Goal: Register for event/course

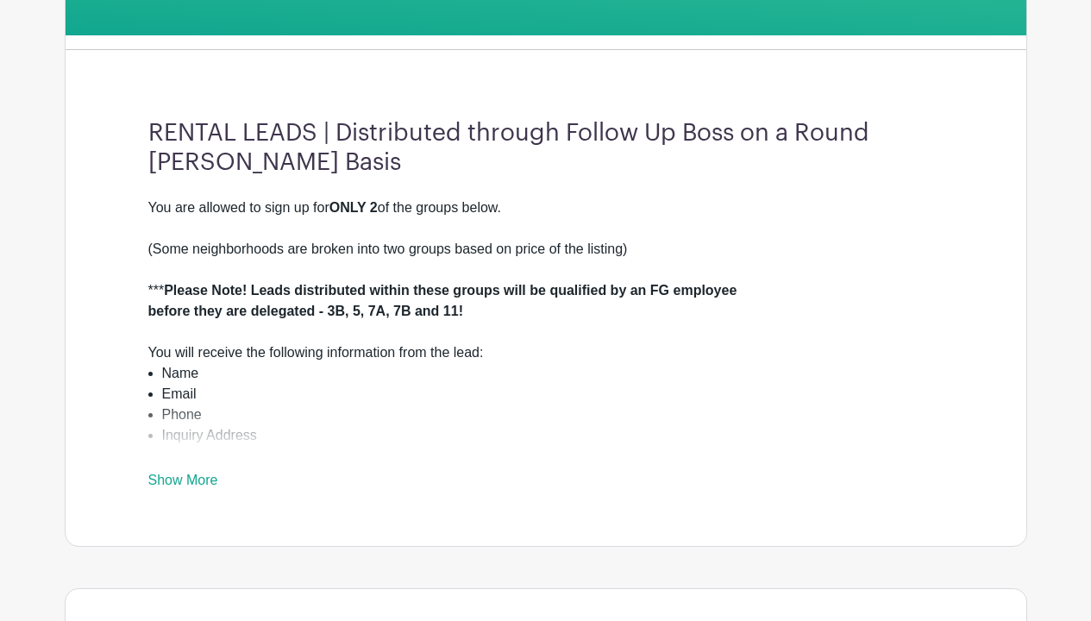
scroll to position [488, 0]
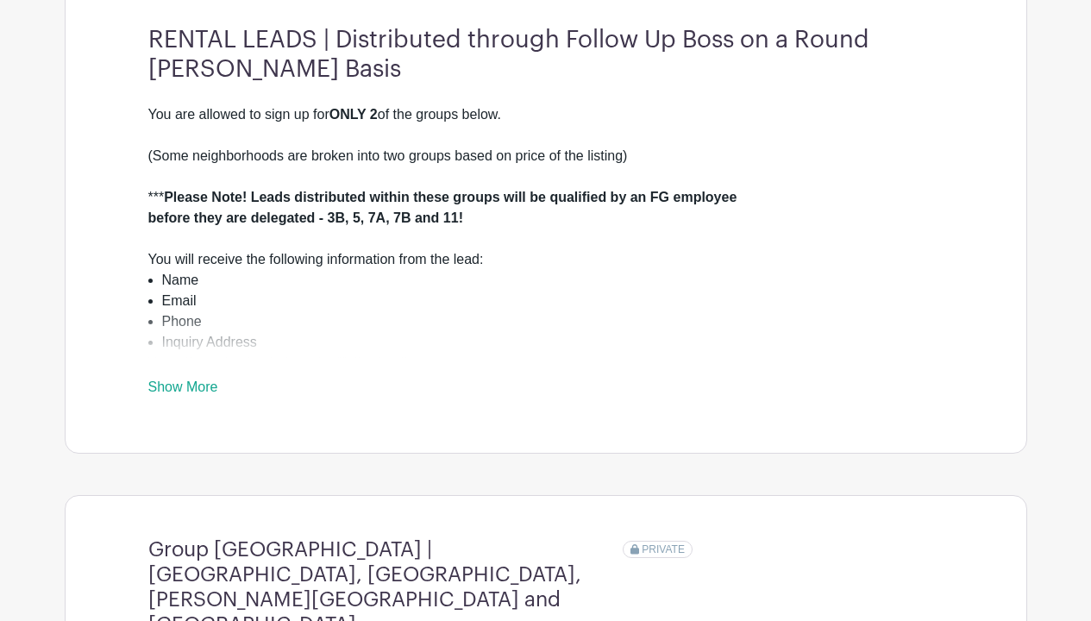
click at [181, 383] on link "Show More" at bounding box center [183, 390] width 70 height 22
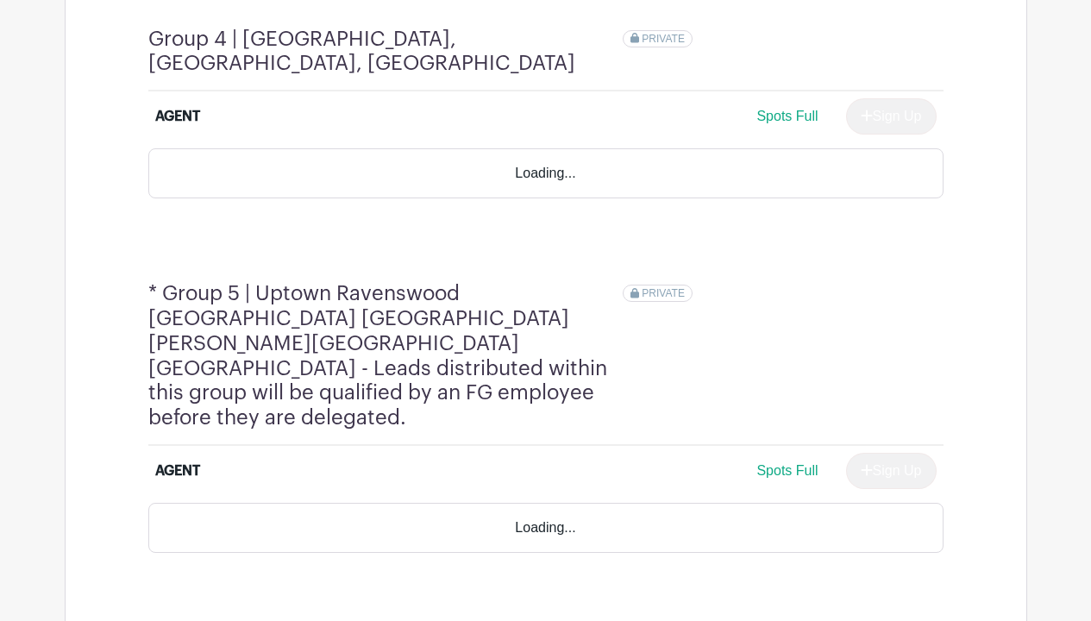
scroll to position [2298, 0]
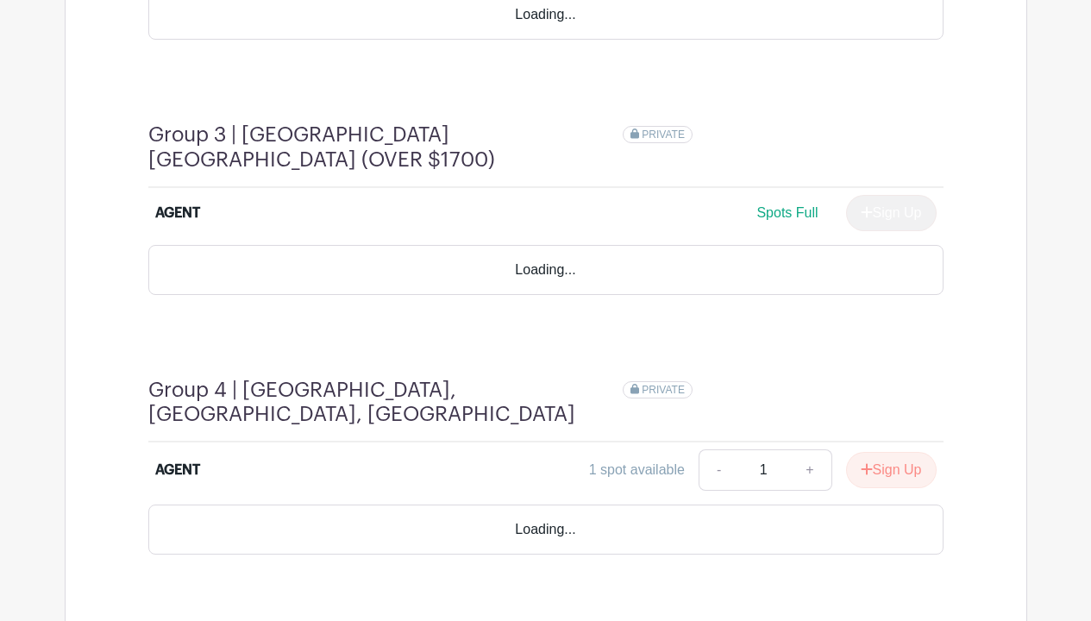
scroll to position [1822, 0]
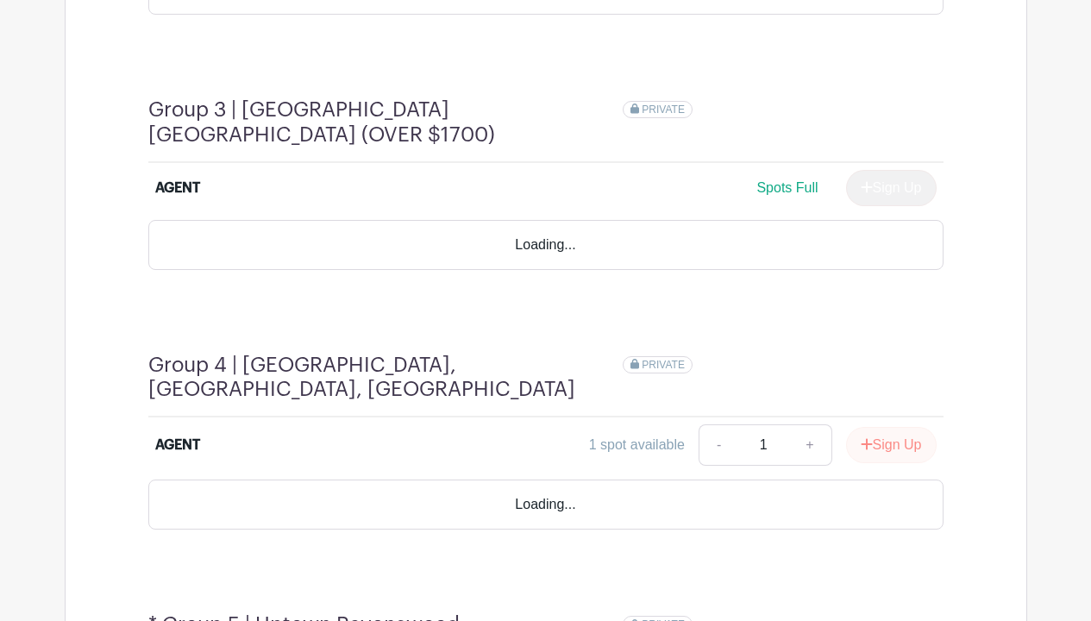
click at [883, 427] on button "Sign Up" at bounding box center [891, 445] width 91 height 36
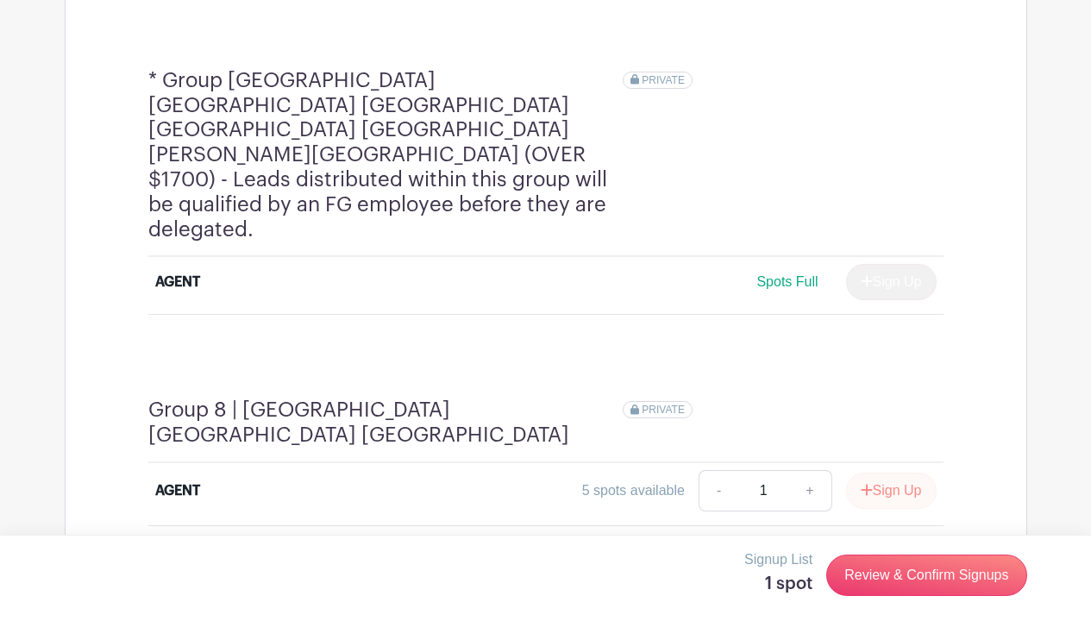
scroll to position [3125, 0]
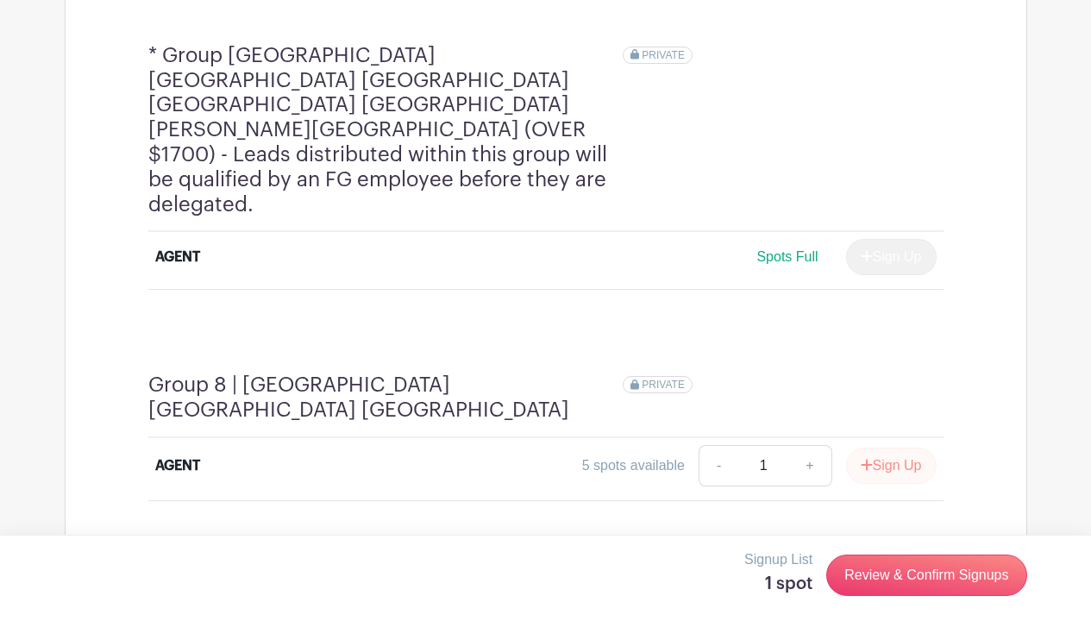
click at [898, 448] on button "Sign Up" at bounding box center [891, 466] width 91 height 36
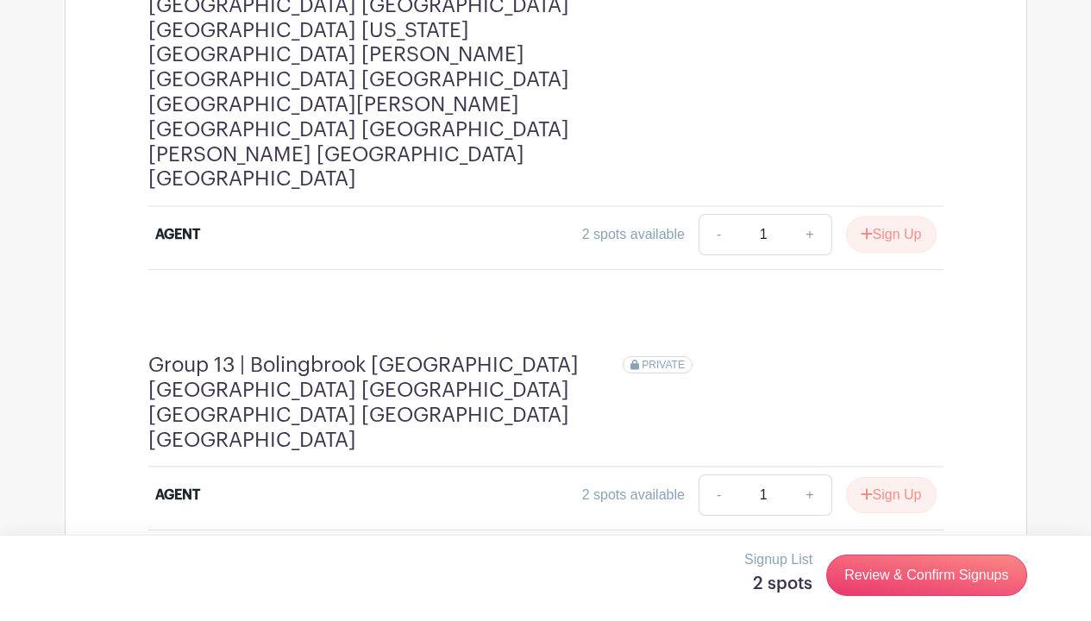
scroll to position [4427, 0]
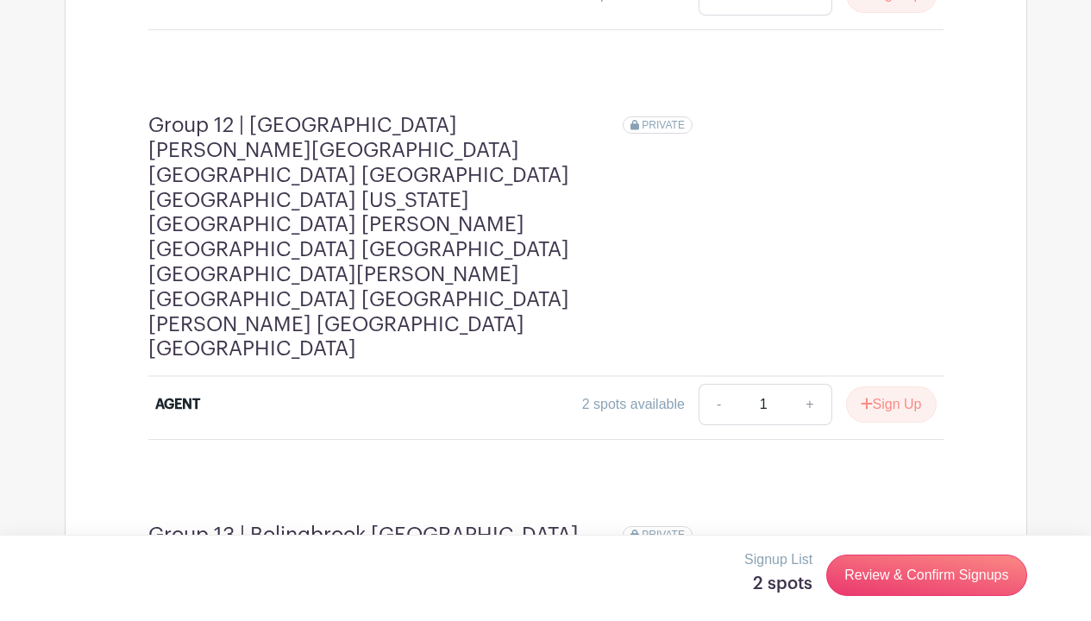
click at [870, 577] on link "Review & Confirm Signups" at bounding box center [926, 574] width 200 height 41
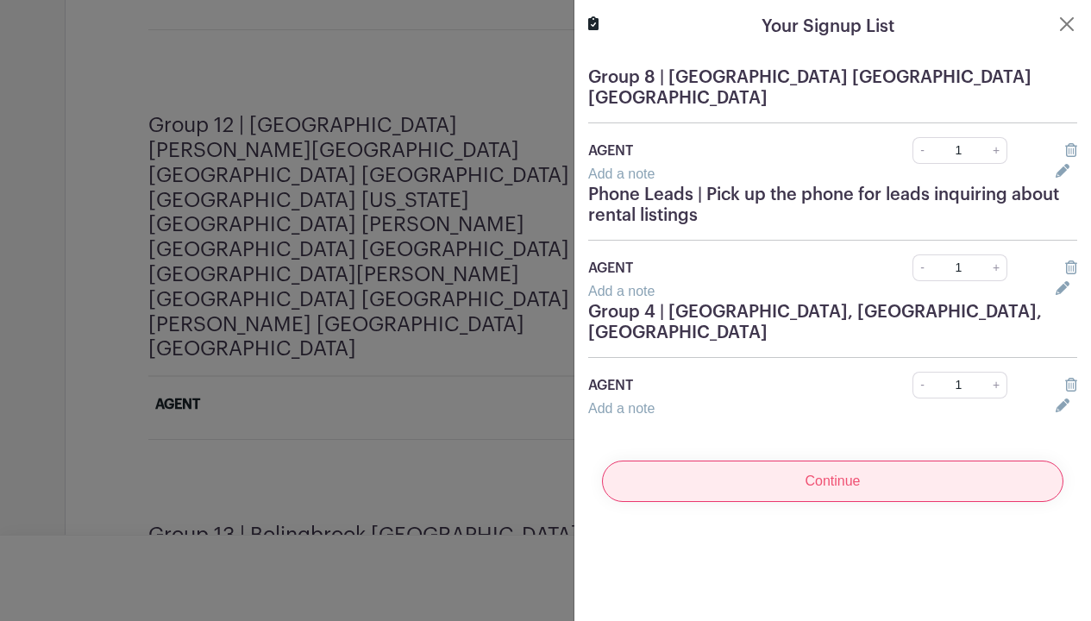
click at [877, 466] on input "Continue" at bounding box center [832, 480] width 461 height 41
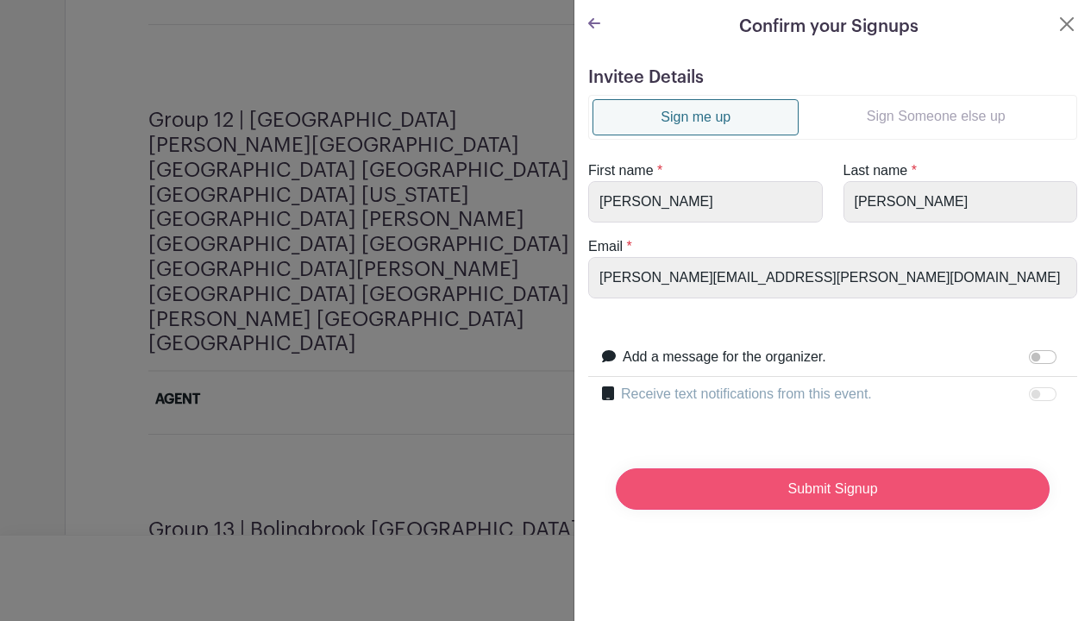
click at [791, 483] on input "Submit Signup" at bounding box center [833, 488] width 434 height 41
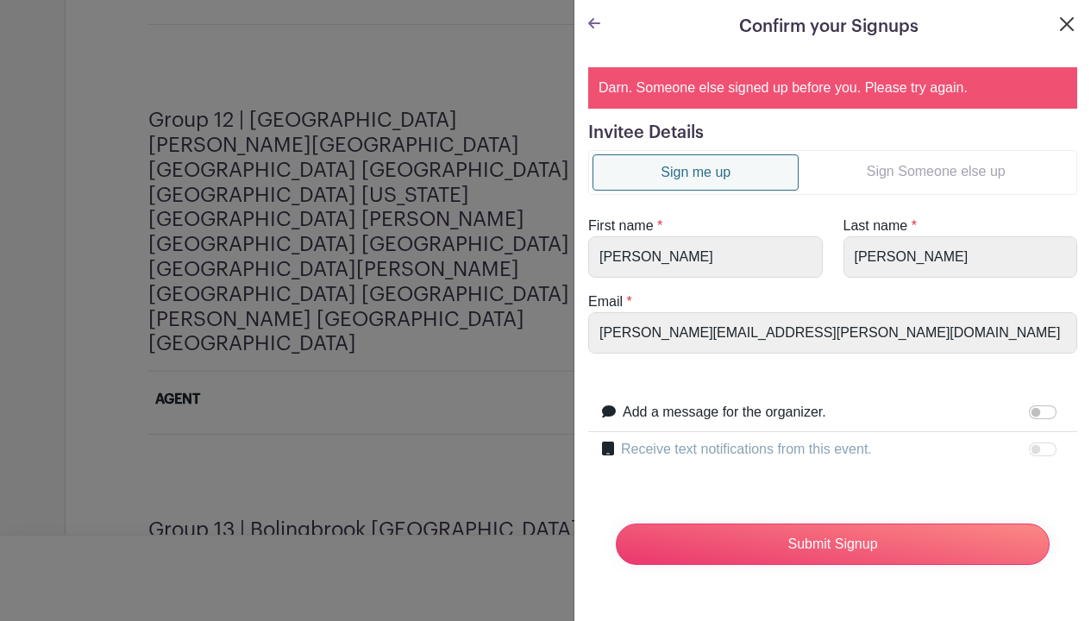
click at [1073, 22] on button "Close" at bounding box center [1066, 24] width 21 height 21
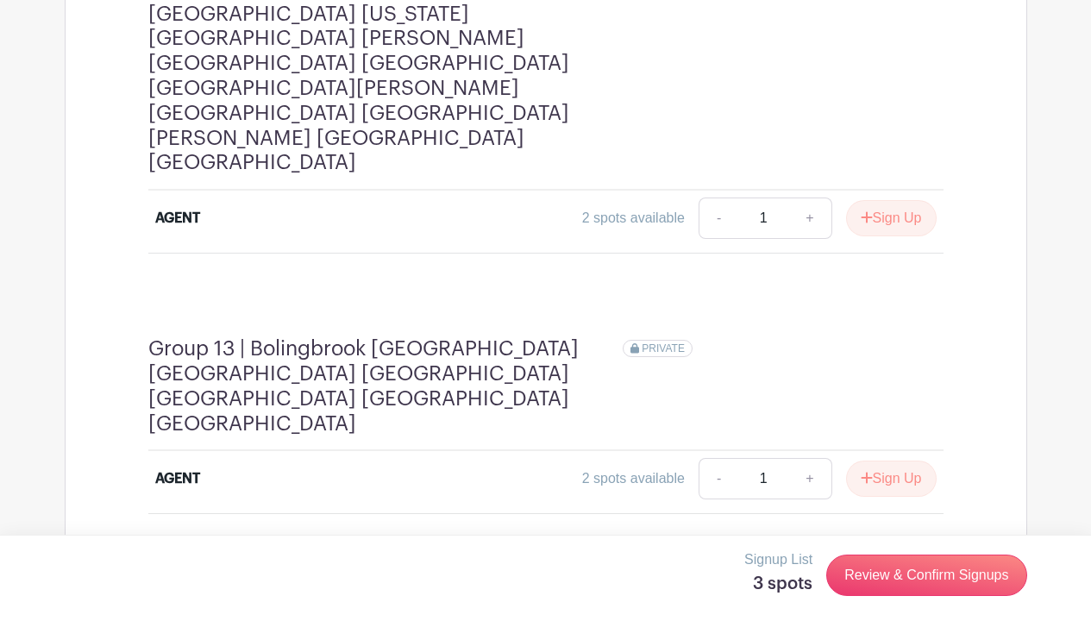
scroll to position [4601, 0]
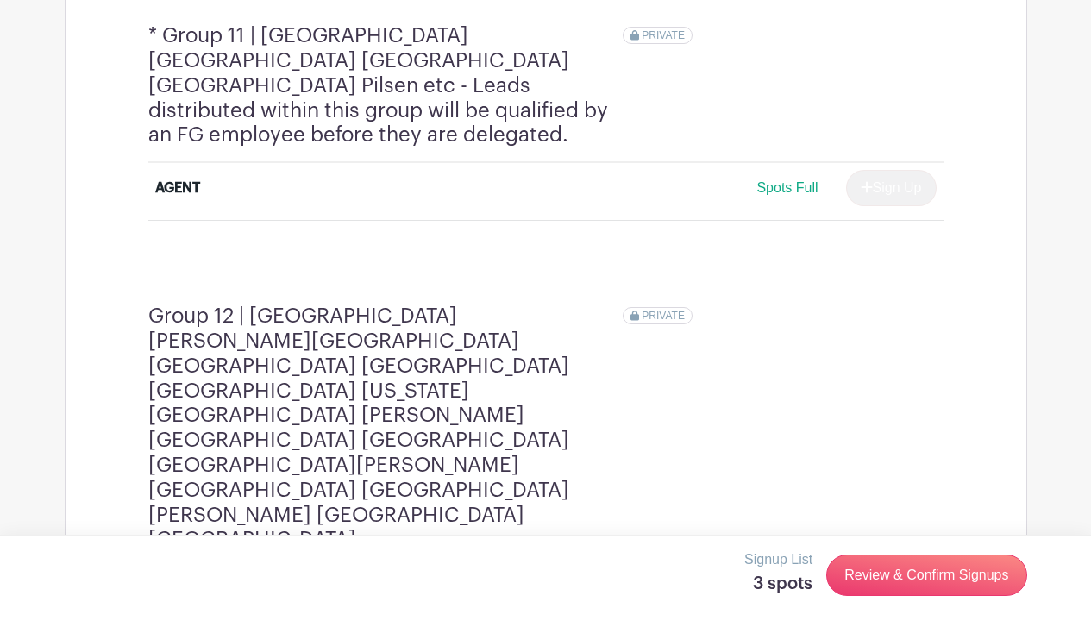
scroll to position [4225, 0]
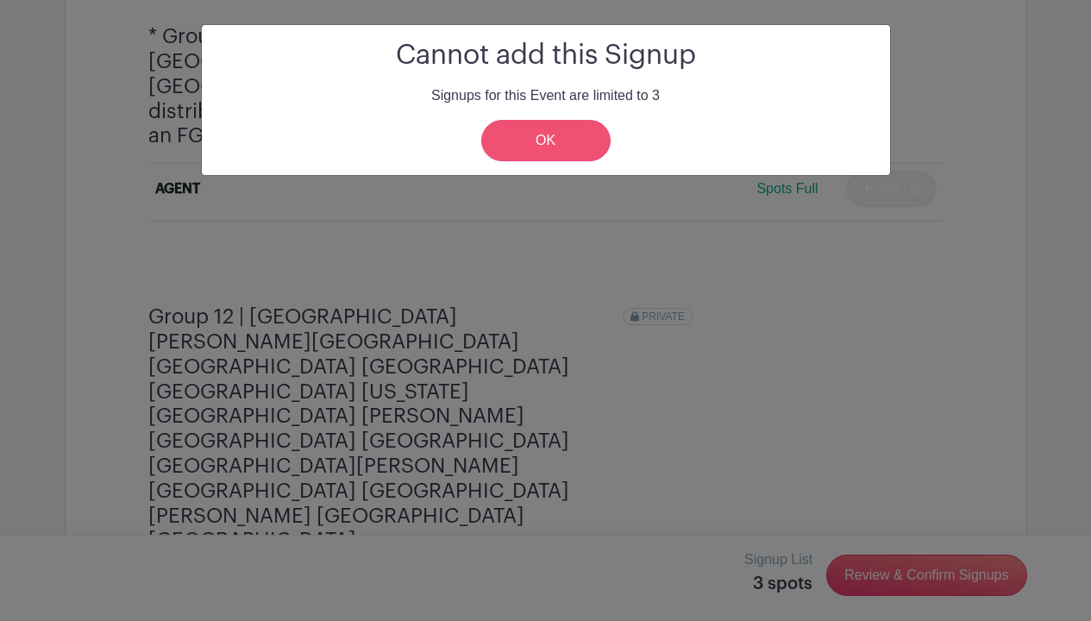
click at [541, 144] on link "OK" at bounding box center [545, 140] width 129 height 41
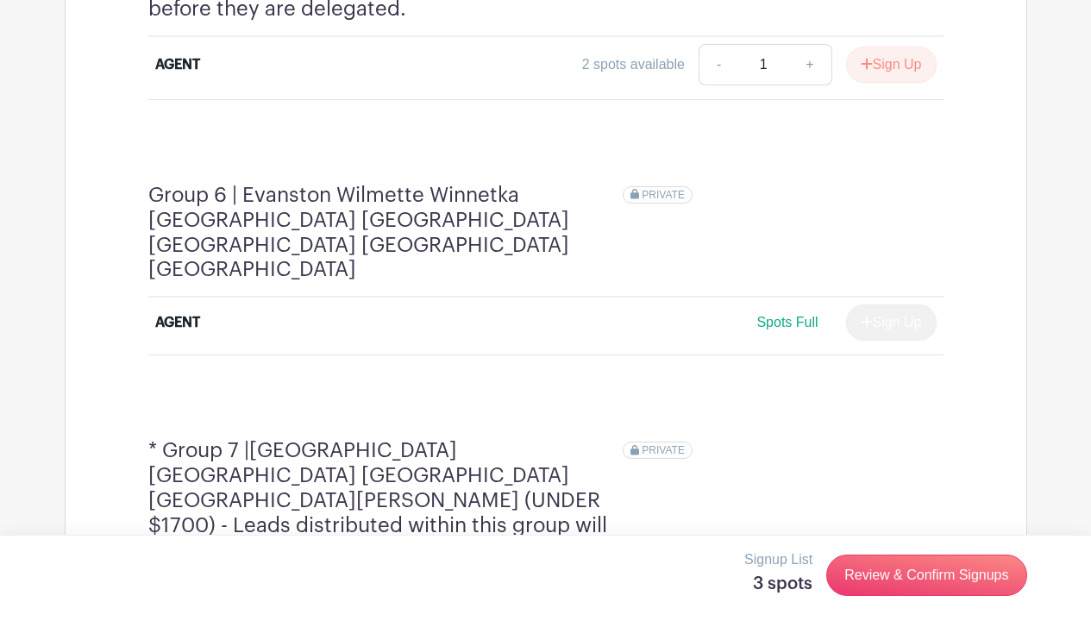
scroll to position [2423, 0]
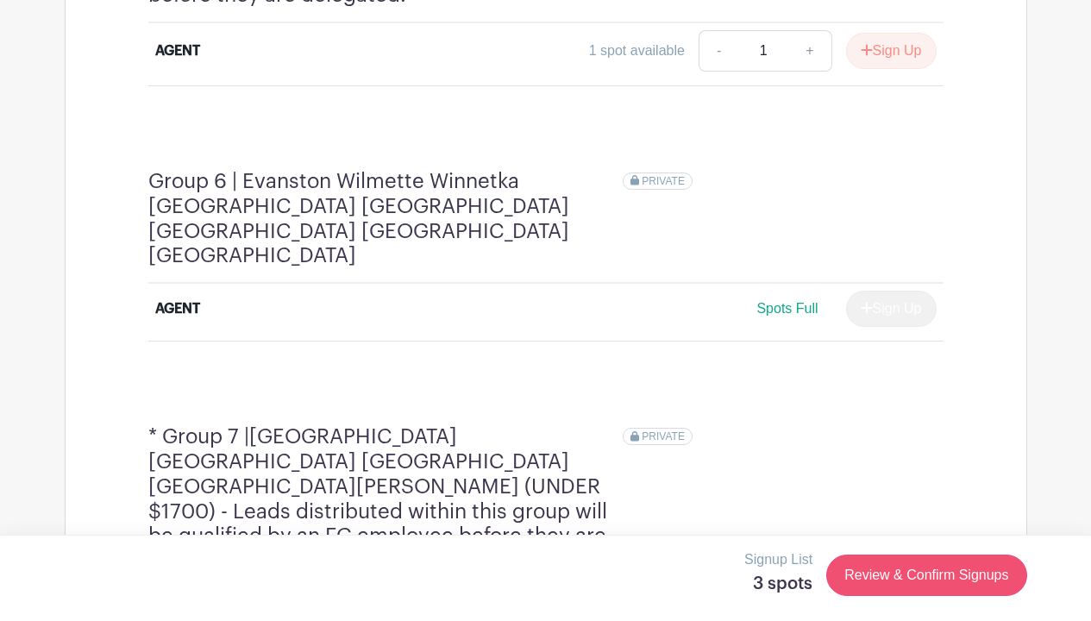
click at [883, 575] on link "Review & Confirm Signups" at bounding box center [926, 574] width 200 height 41
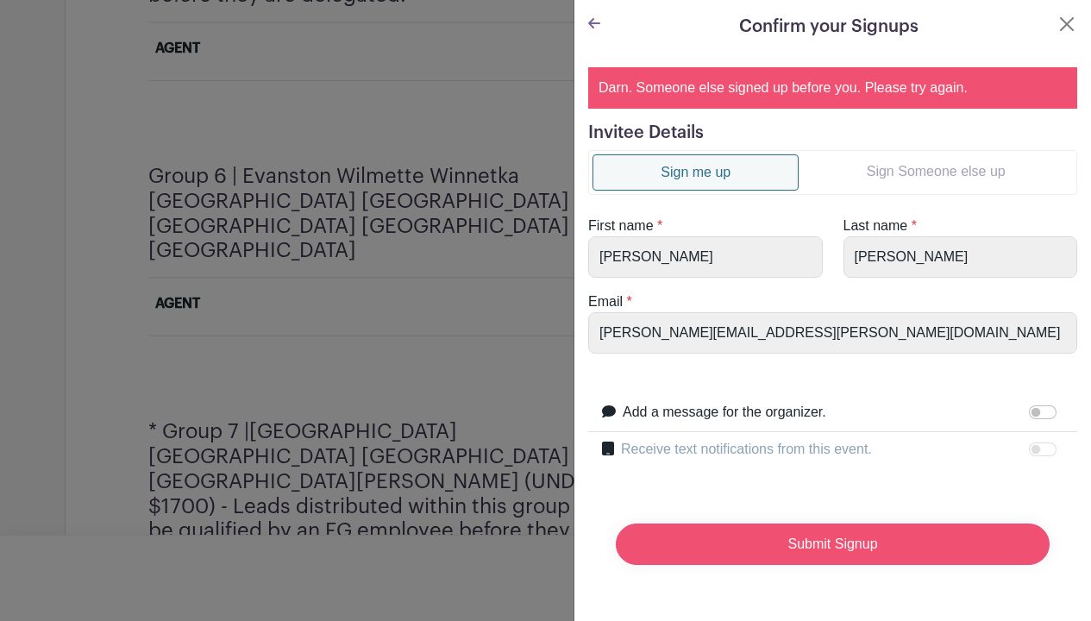
click at [769, 537] on input "Submit Signup" at bounding box center [833, 543] width 434 height 41
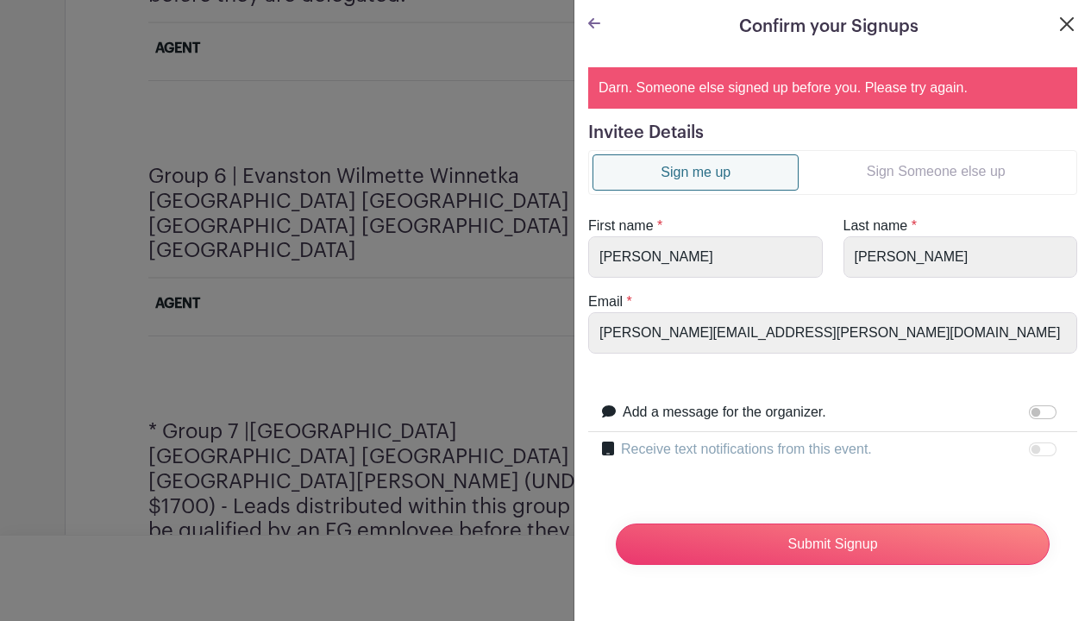
click at [1071, 26] on button "Close" at bounding box center [1066, 24] width 21 height 21
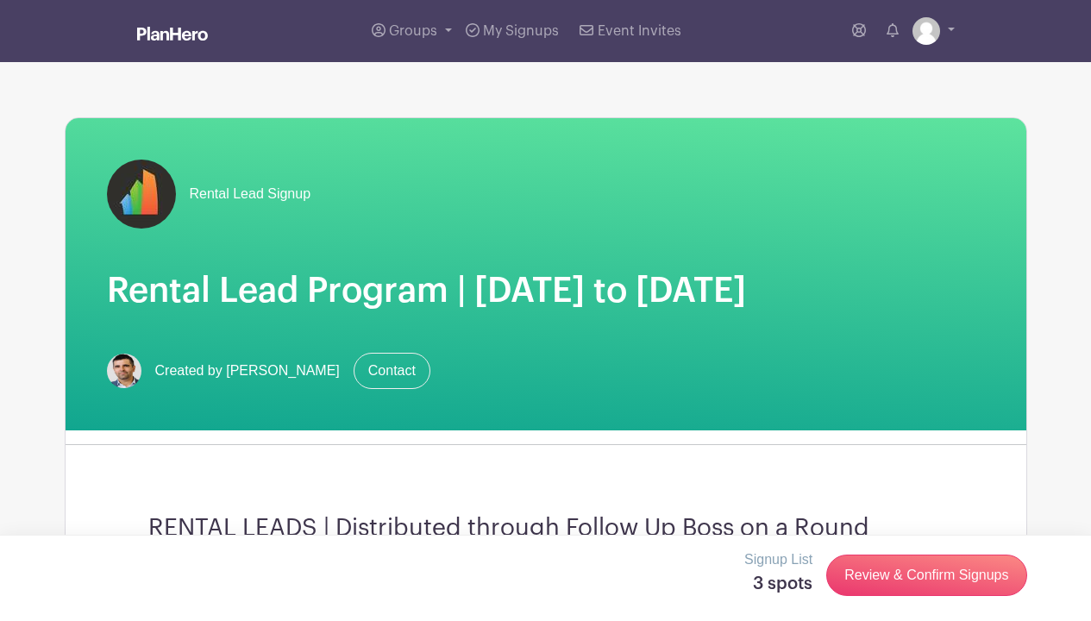
scroll to position [0, 0]
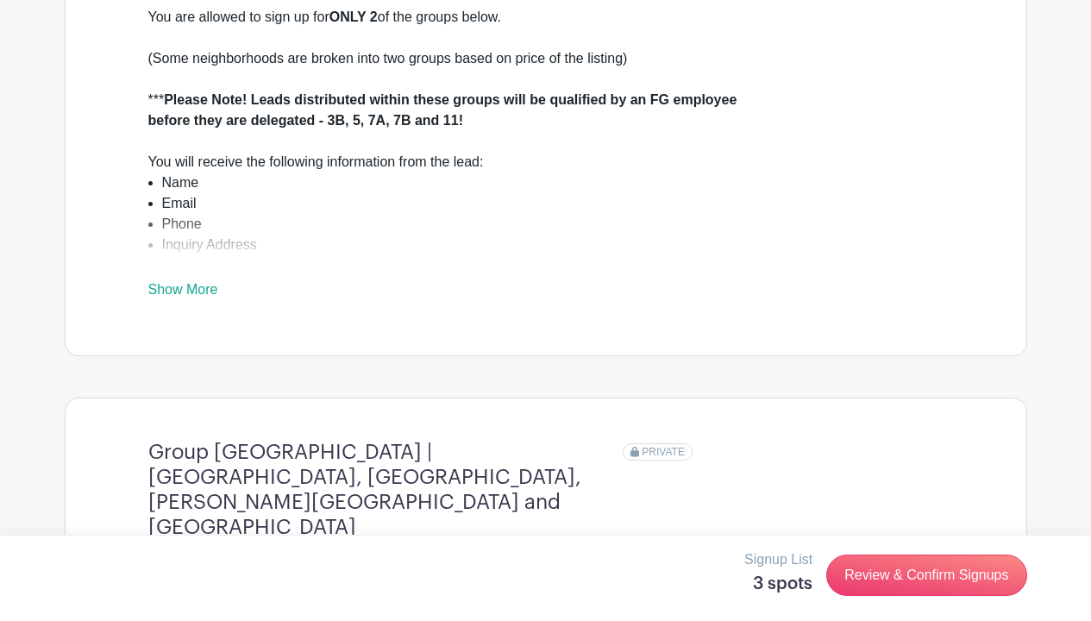
scroll to position [591, 0]
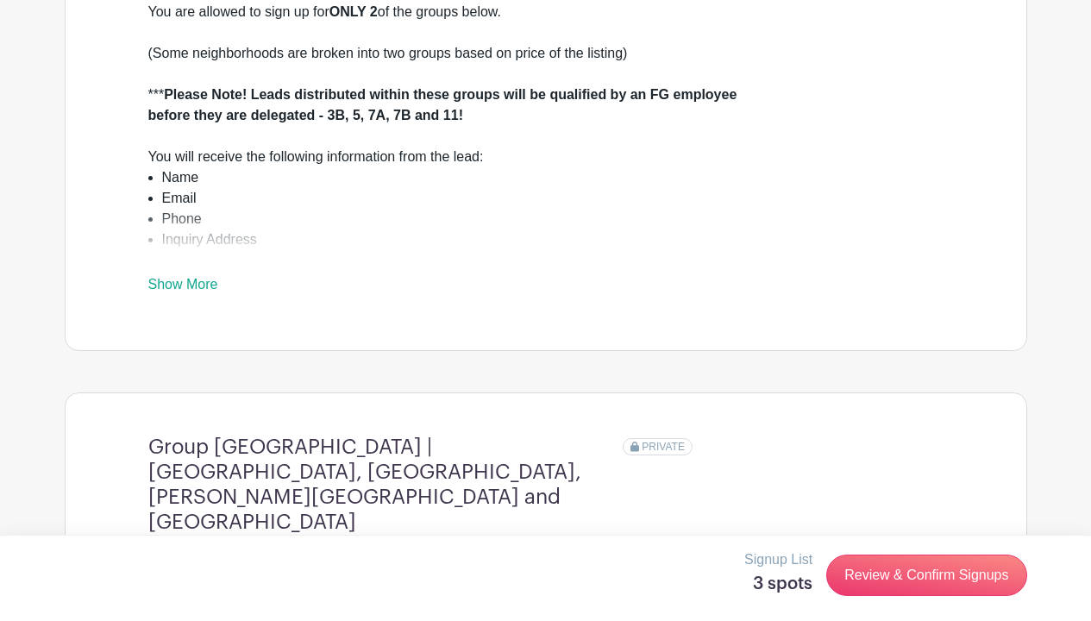
click at [195, 278] on link "Show More" at bounding box center [183, 288] width 70 height 22
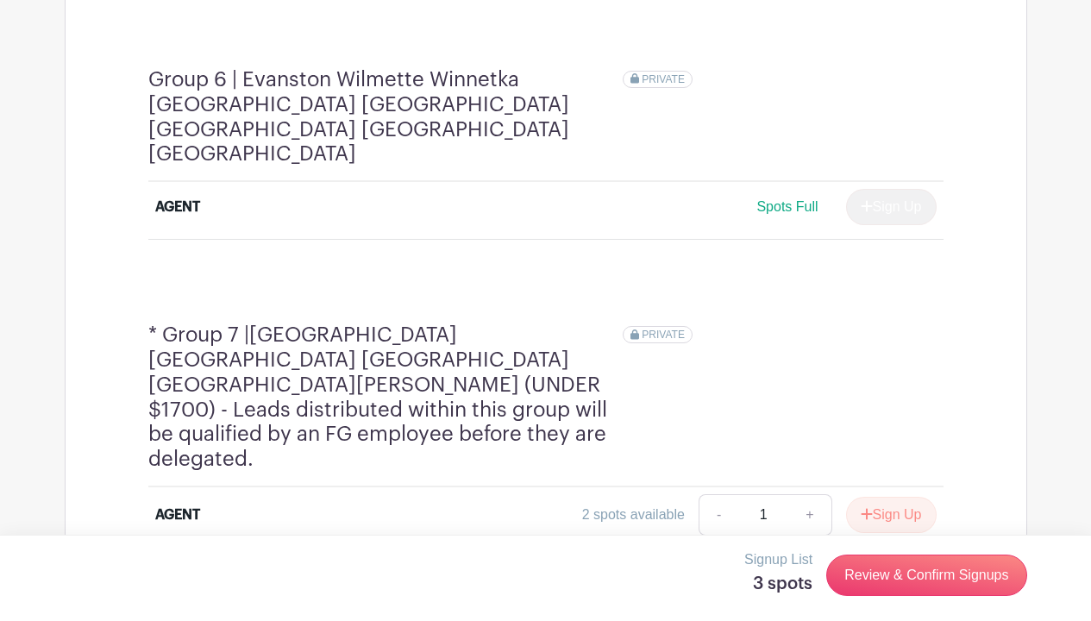
scroll to position [2803, 0]
click at [776, 583] on h5 "3 spots" at bounding box center [778, 583] width 68 height 21
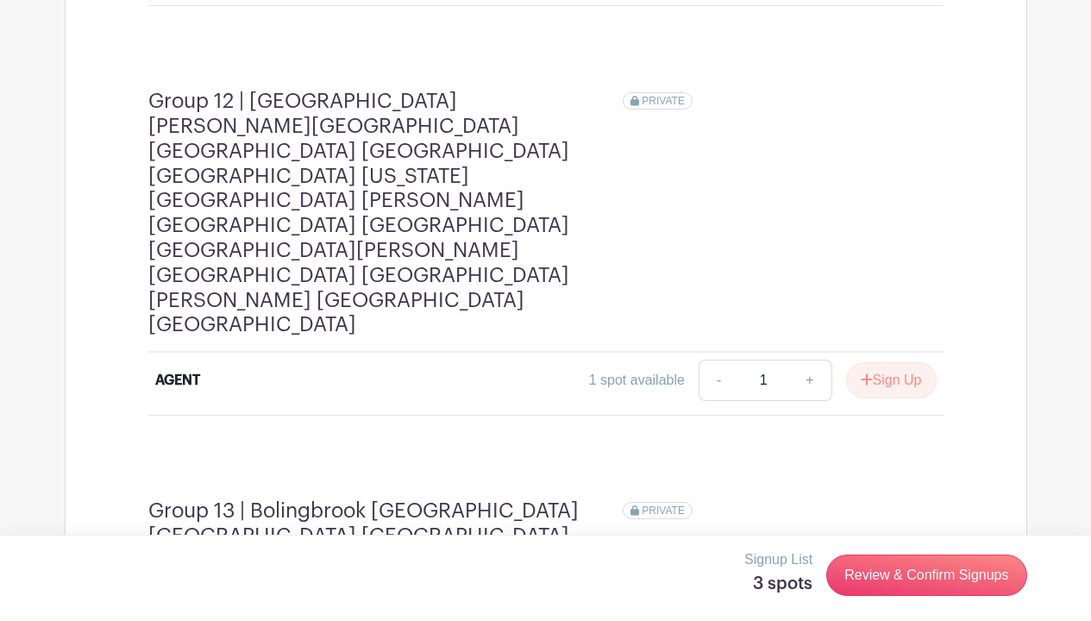
scroll to position [4735, 0]
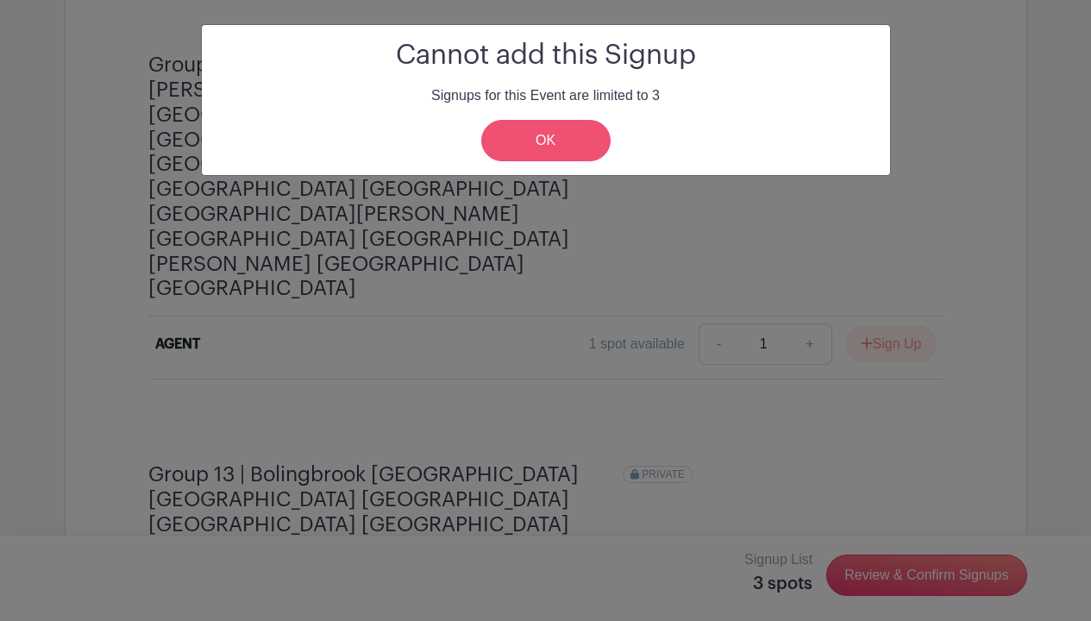
click at [529, 151] on link "OK" at bounding box center [545, 140] width 129 height 41
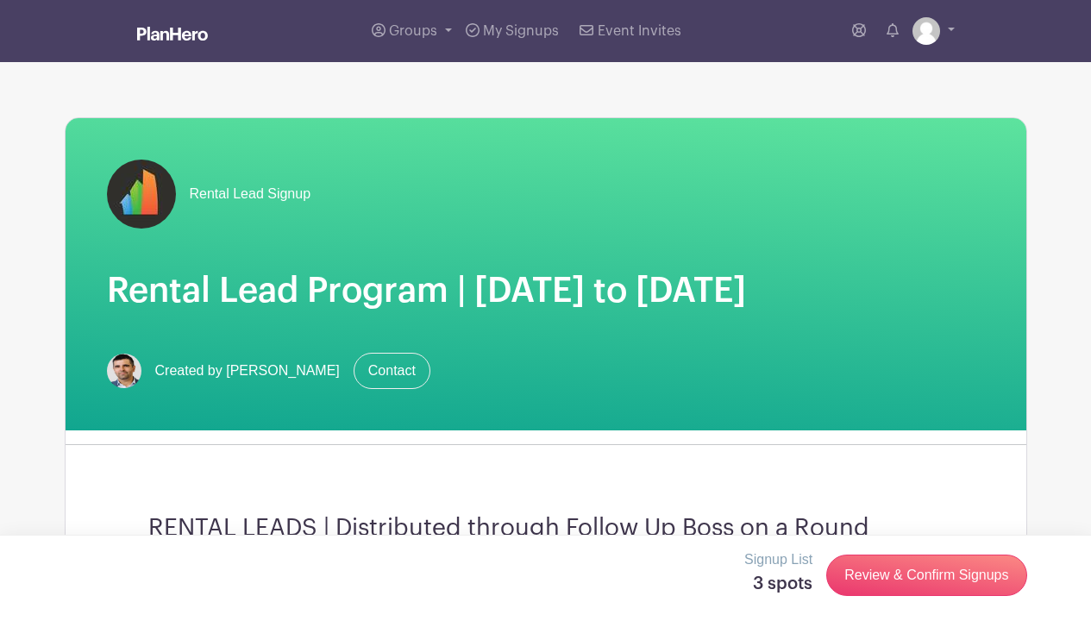
scroll to position [0, 0]
click at [920, 584] on link "Review & Confirm Signups" at bounding box center [926, 574] width 200 height 41
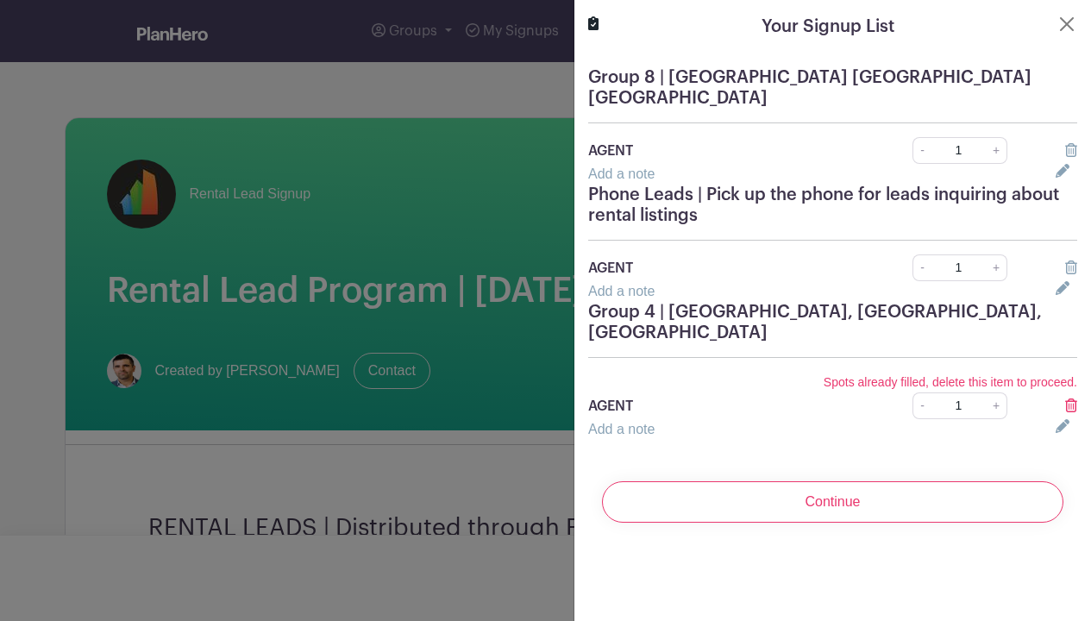
click at [1073, 260] on link at bounding box center [1071, 267] width 12 height 15
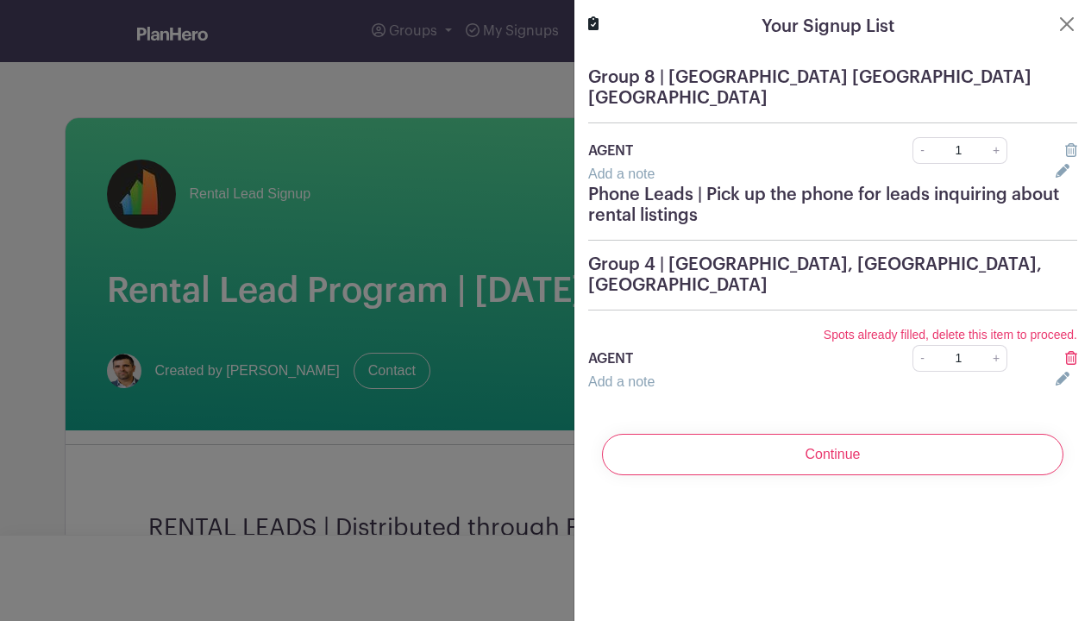
click at [1068, 143] on icon at bounding box center [1071, 150] width 12 height 14
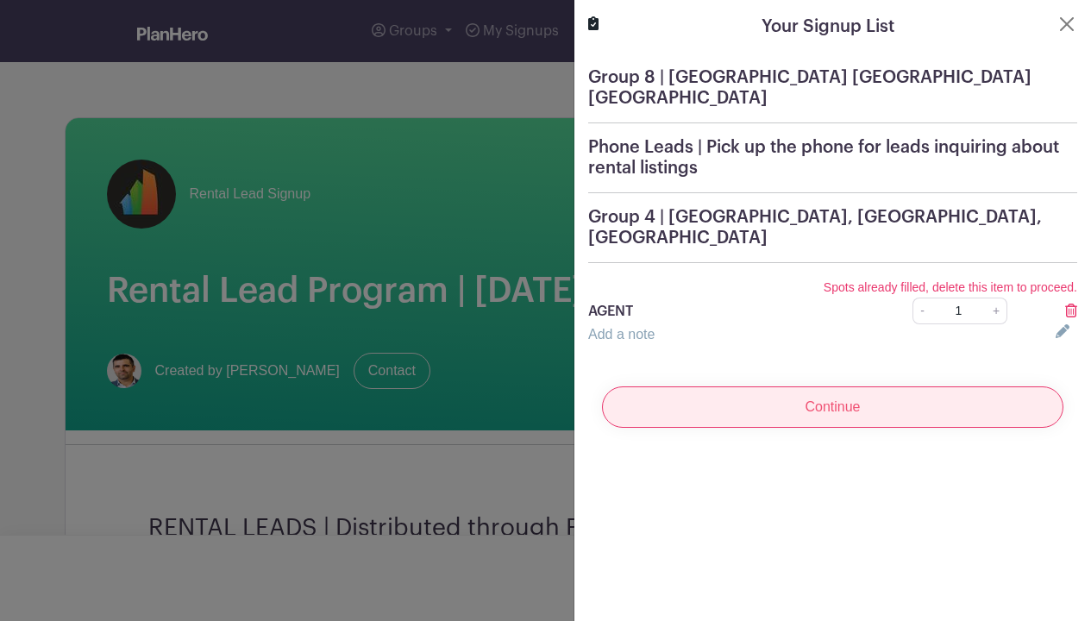
click at [871, 392] on input "Continue" at bounding box center [832, 406] width 461 height 41
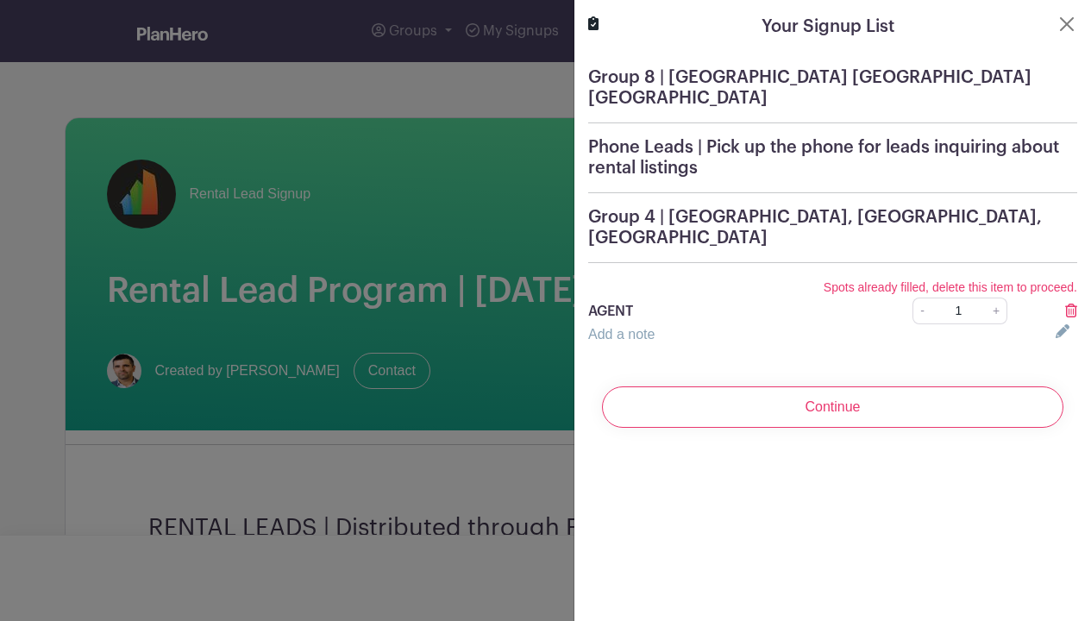
click at [888, 324] on div "Add a note" at bounding box center [811, 334] width 467 height 21
click at [1064, 301] on div at bounding box center [1066, 311] width 42 height 21
click at [1076, 304] on icon at bounding box center [1071, 311] width 12 height 14
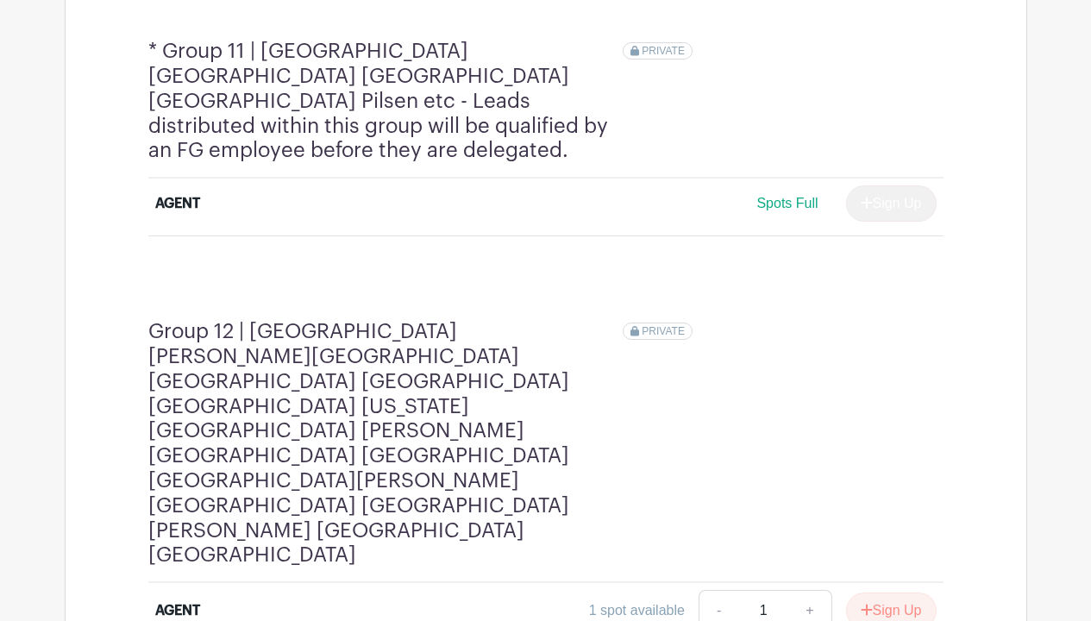
scroll to position [4474, 0]
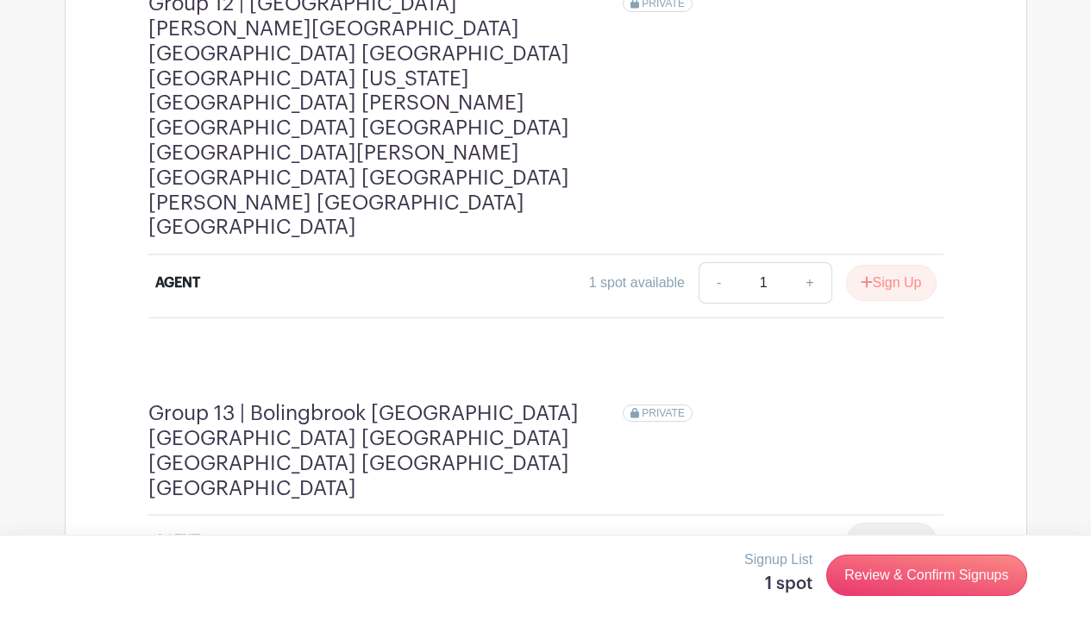
scroll to position [4791, 0]
click at [894, 573] on link "Review & Confirm Signups" at bounding box center [926, 574] width 200 height 41
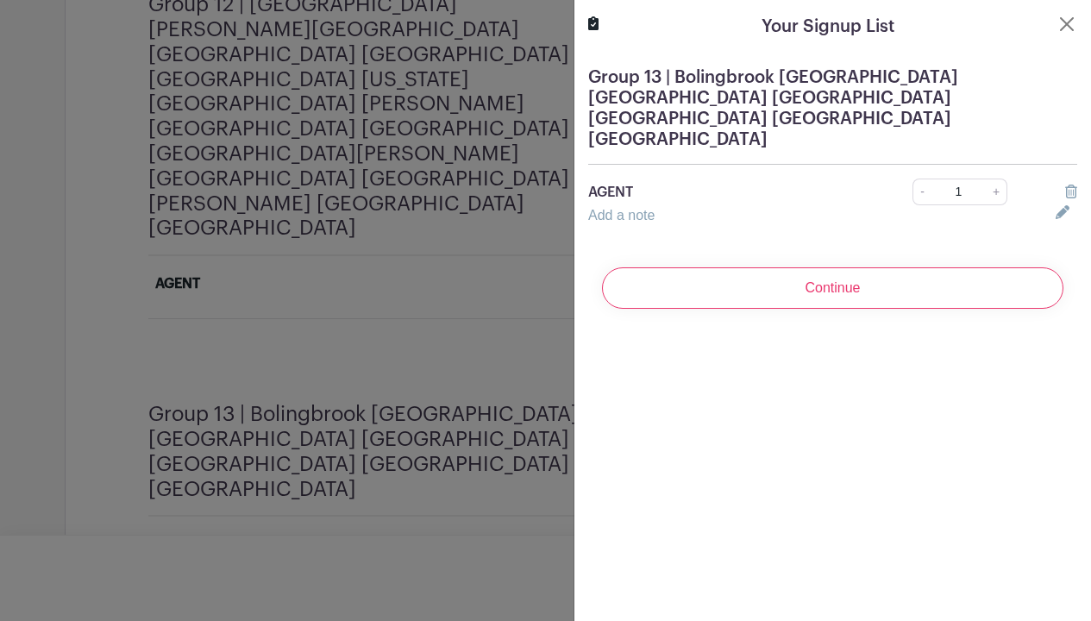
scroll to position [4785, 0]
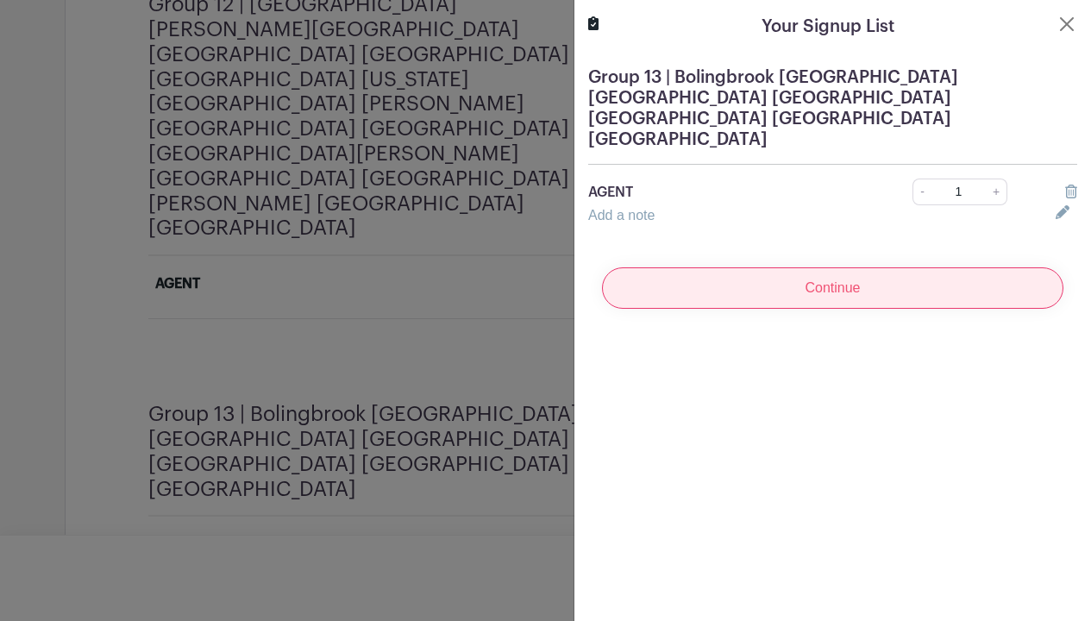
click at [860, 267] on input "Continue" at bounding box center [832, 287] width 461 height 41
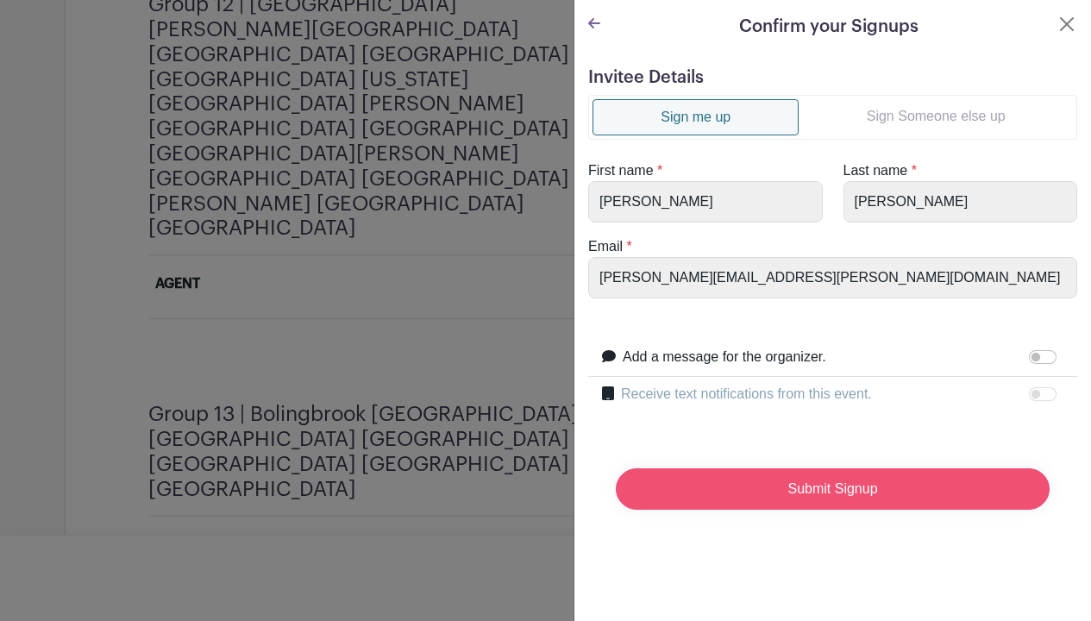
click at [817, 491] on input "Submit Signup" at bounding box center [833, 488] width 434 height 41
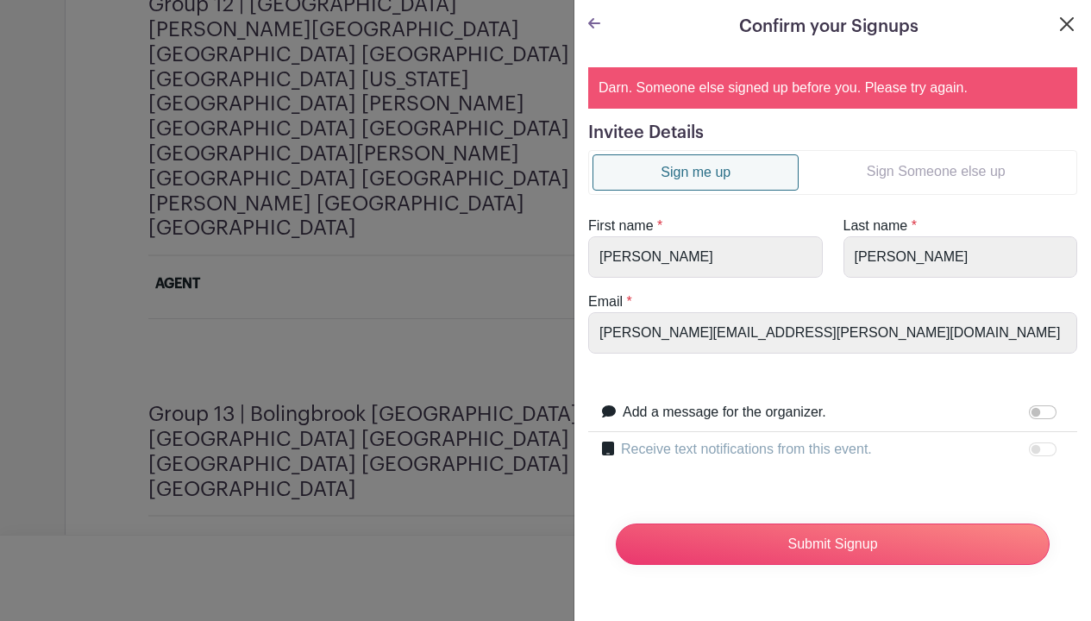
click at [1073, 28] on button "Close" at bounding box center [1066, 24] width 21 height 21
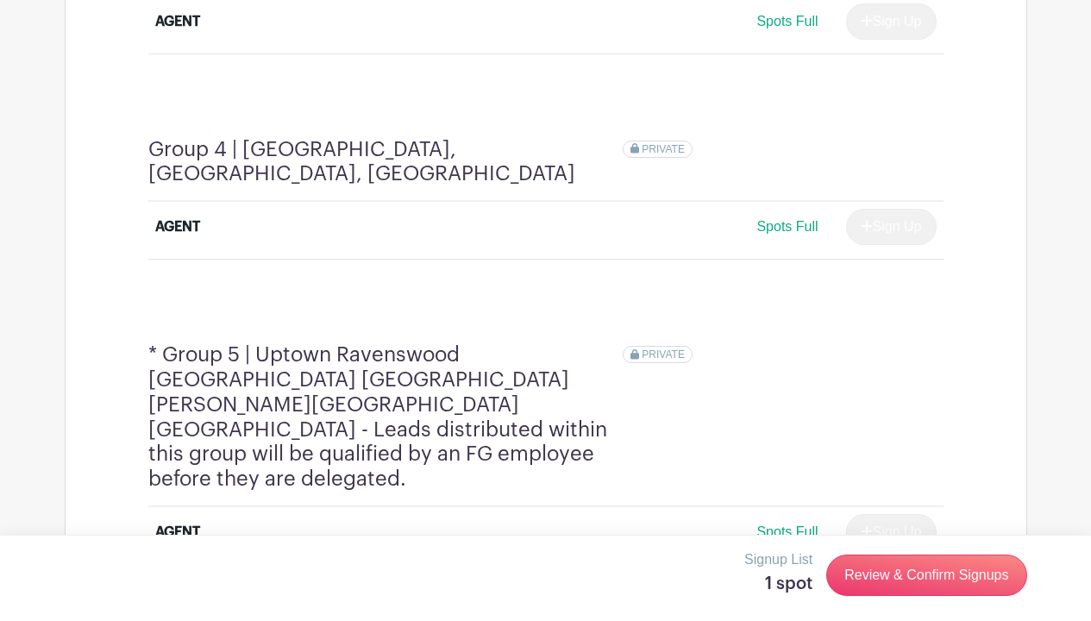
scroll to position [1681, 0]
